Goal: Find specific page/section: Find specific page/section

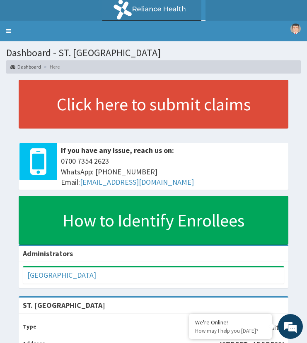
drag, startPoint x: 5, startPoint y: 30, endPoint x: 29, endPoint y: 41, distance: 26.3
click at [5, 30] on link "Toggle navigation" at bounding box center [8, 31] width 17 height 21
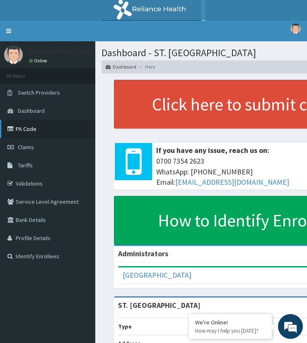
click at [31, 127] on link "PA Code" at bounding box center [47, 129] width 95 height 18
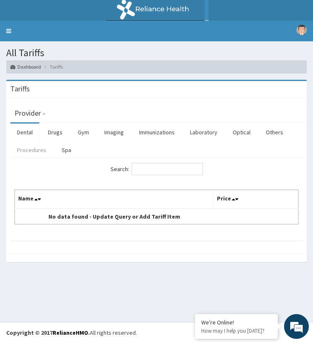
click at [34, 149] on link "Procedures" at bounding box center [31, 149] width 43 height 17
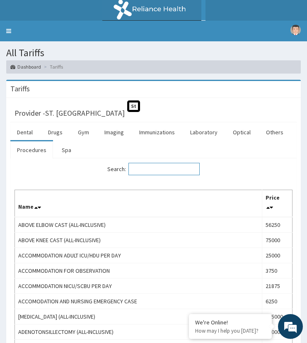
click at [143, 170] on input "Search:" at bounding box center [163, 169] width 71 height 12
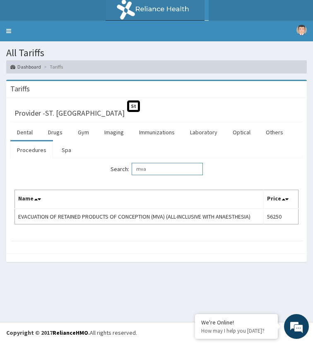
type input "mva"
